Goal: Find specific page/section: Find specific page/section

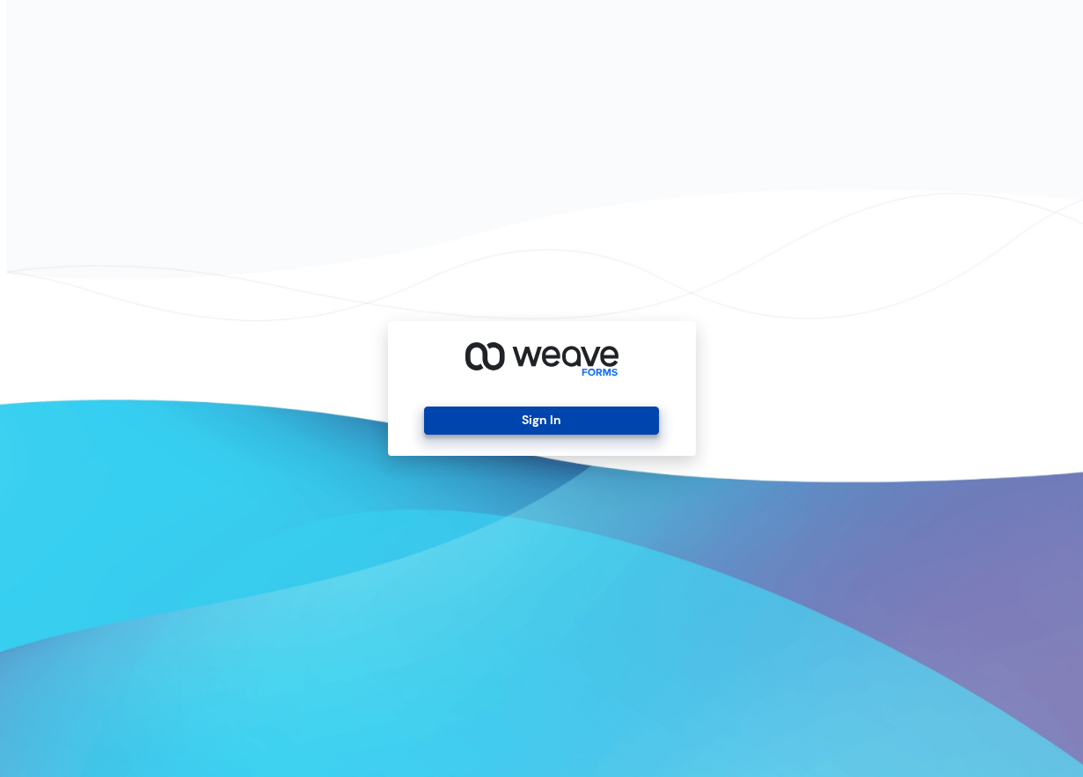
click at [634, 422] on button "Sign In" at bounding box center [541, 420] width 235 height 28
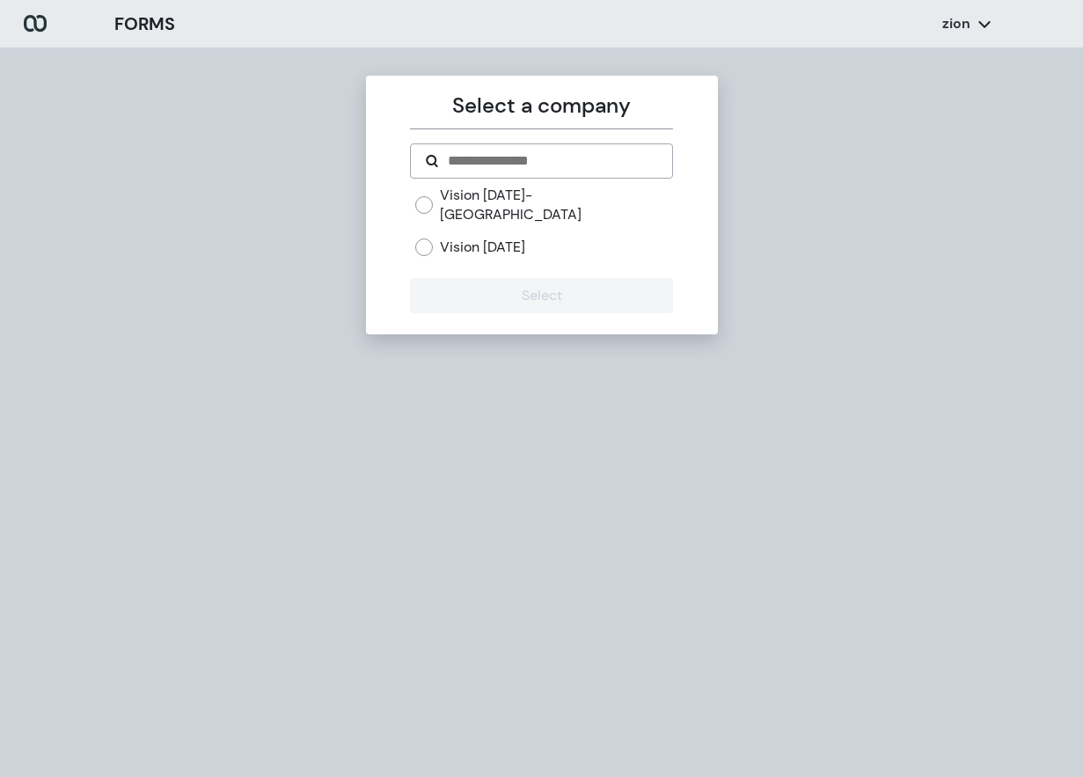
drag, startPoint x: 489, startPoint y: 233, endPoint x: 488, endPoint y: 242, distance: 8.8
click at [488, 238] on label "Vision [DATE]" at bounding box center [482, 247] width 85 height 19
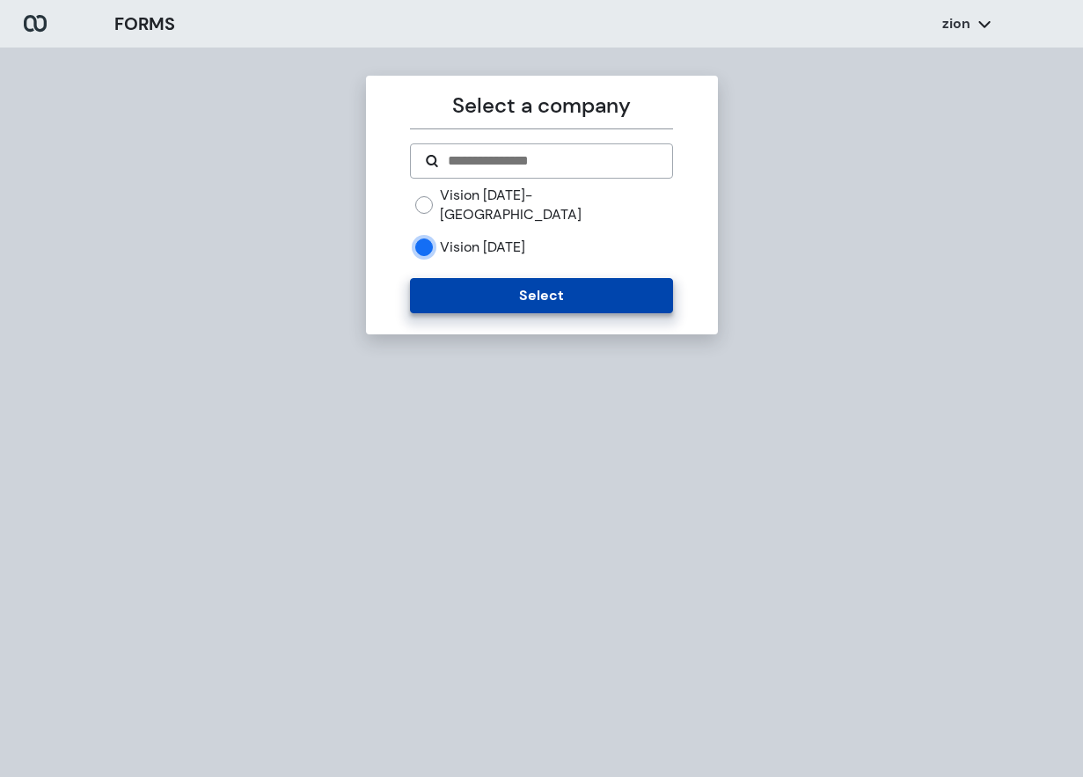
click at [496, 278] on button "Select" at bounding box center [541, 295] width 263 height 35
